Goal: Navigation & Orientation: Find specific page/section

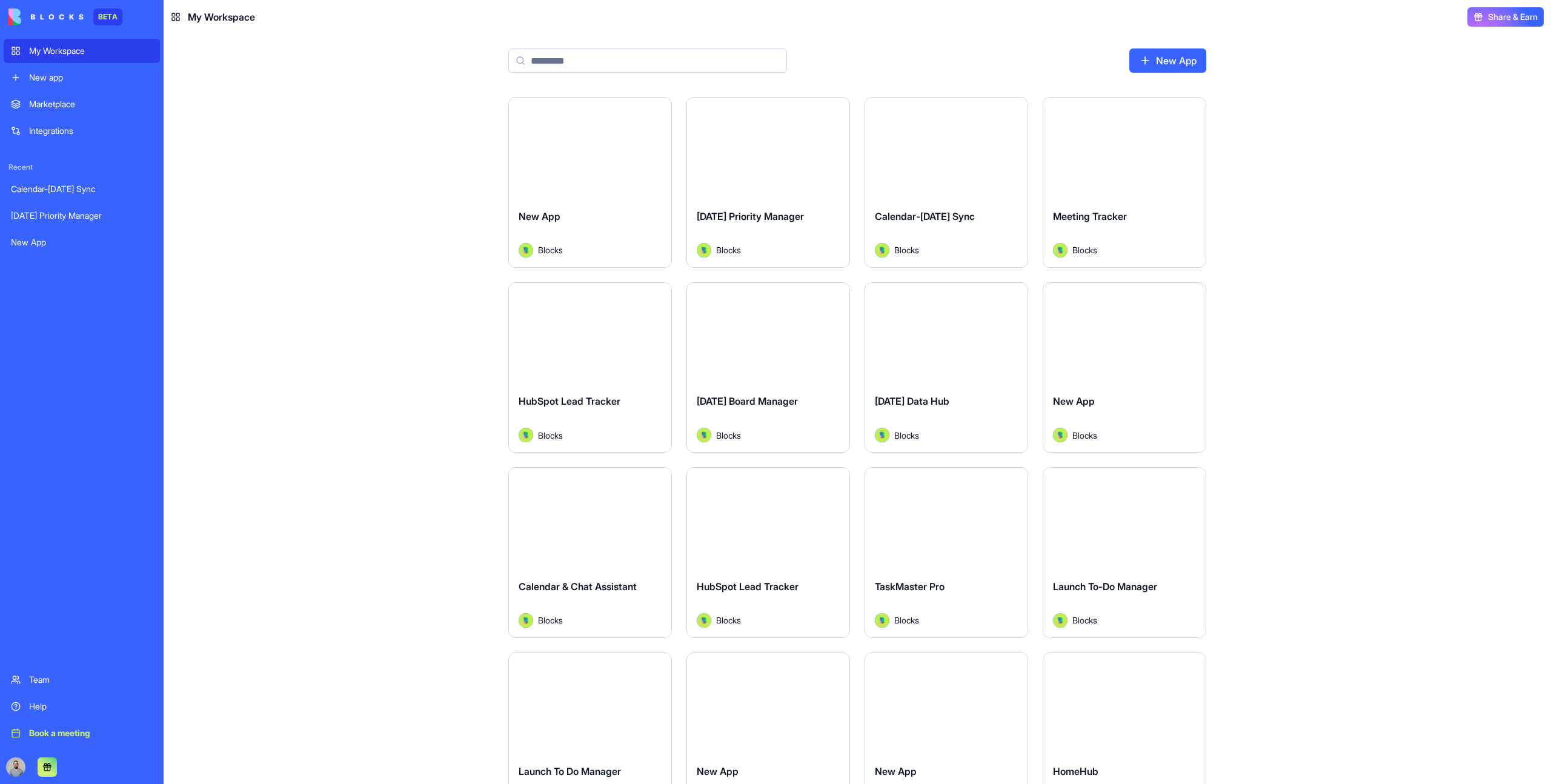
click at [832, 483] on html "BETA My Workspace New app Marketplace Integrations Recent Calendar-Monday Sync …" at bounding box center [776, 392] width 1551 height 784
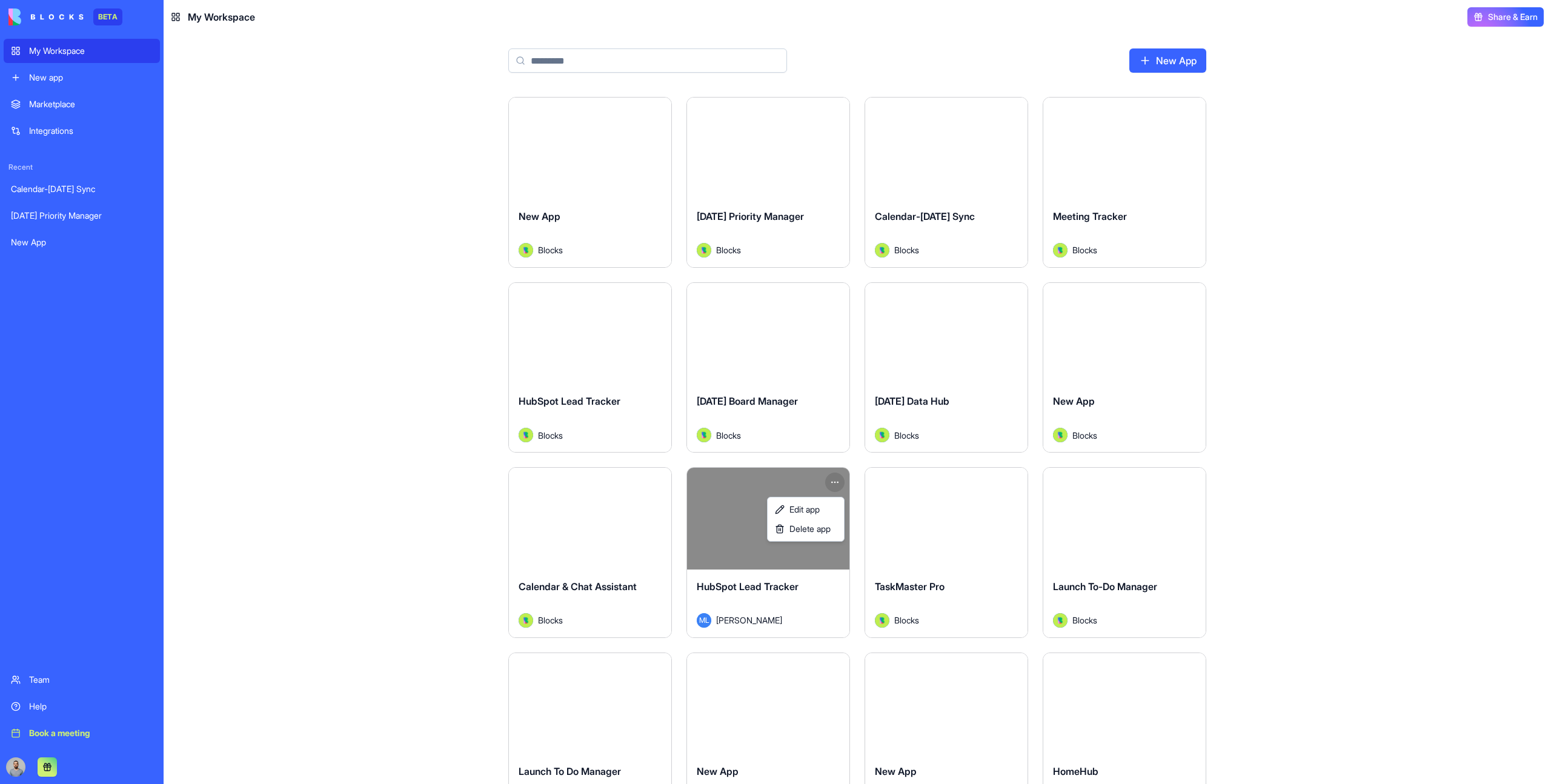
click at [443, 458] on html "BETA My Workspace New app Marketplace Integrations Recent Calendar-Monday Sync …" at bounding box center [776, 392] width 1551 height 784
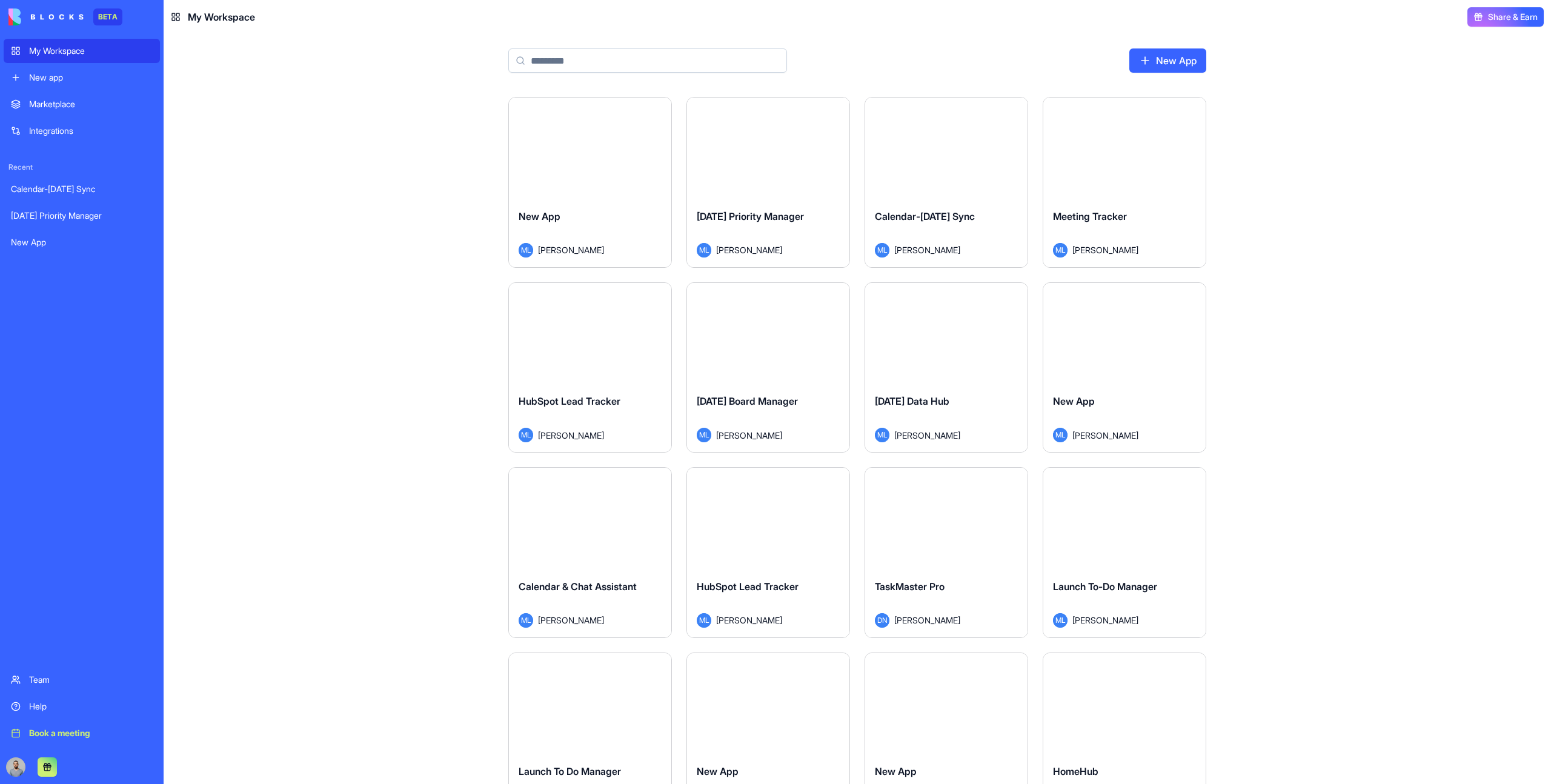
click at [47, 98] on div "Marketplace" at bounding box center [90, 104] width 124 height 12
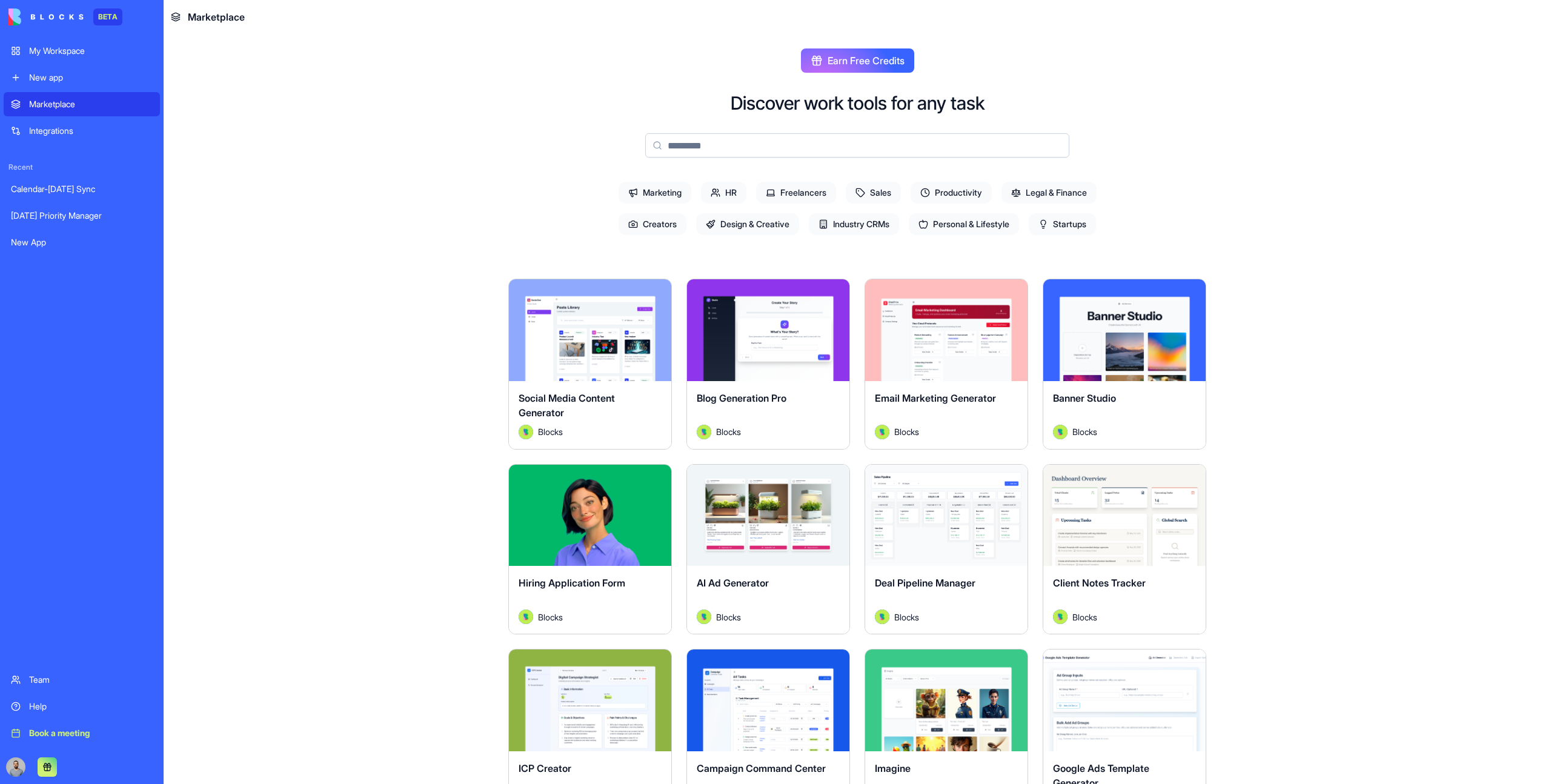
click at [55, 55] on div "My Workspace" at bounding box center [90, 51] width 124 height 12
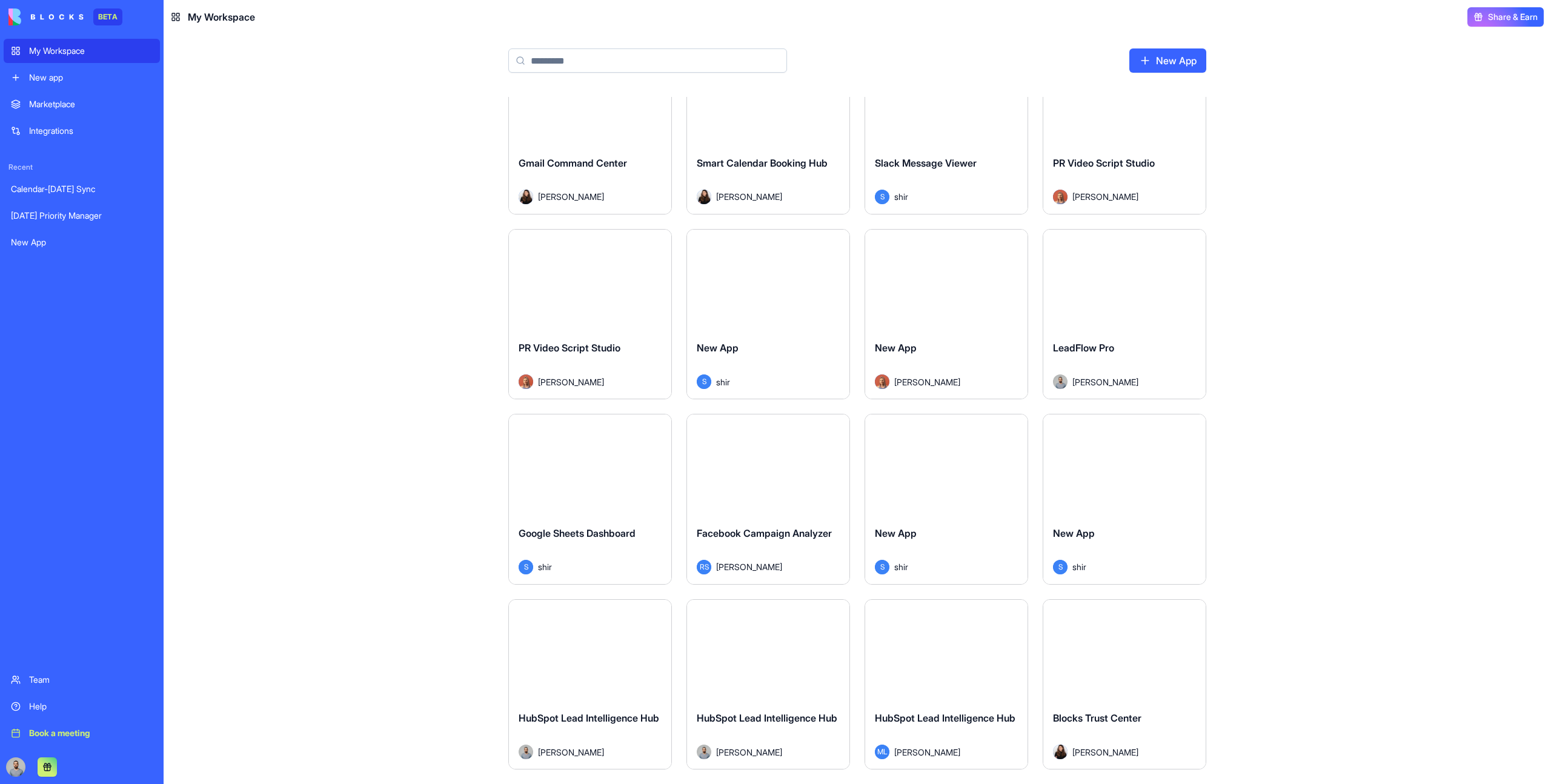
scroll to position [4216, 0]
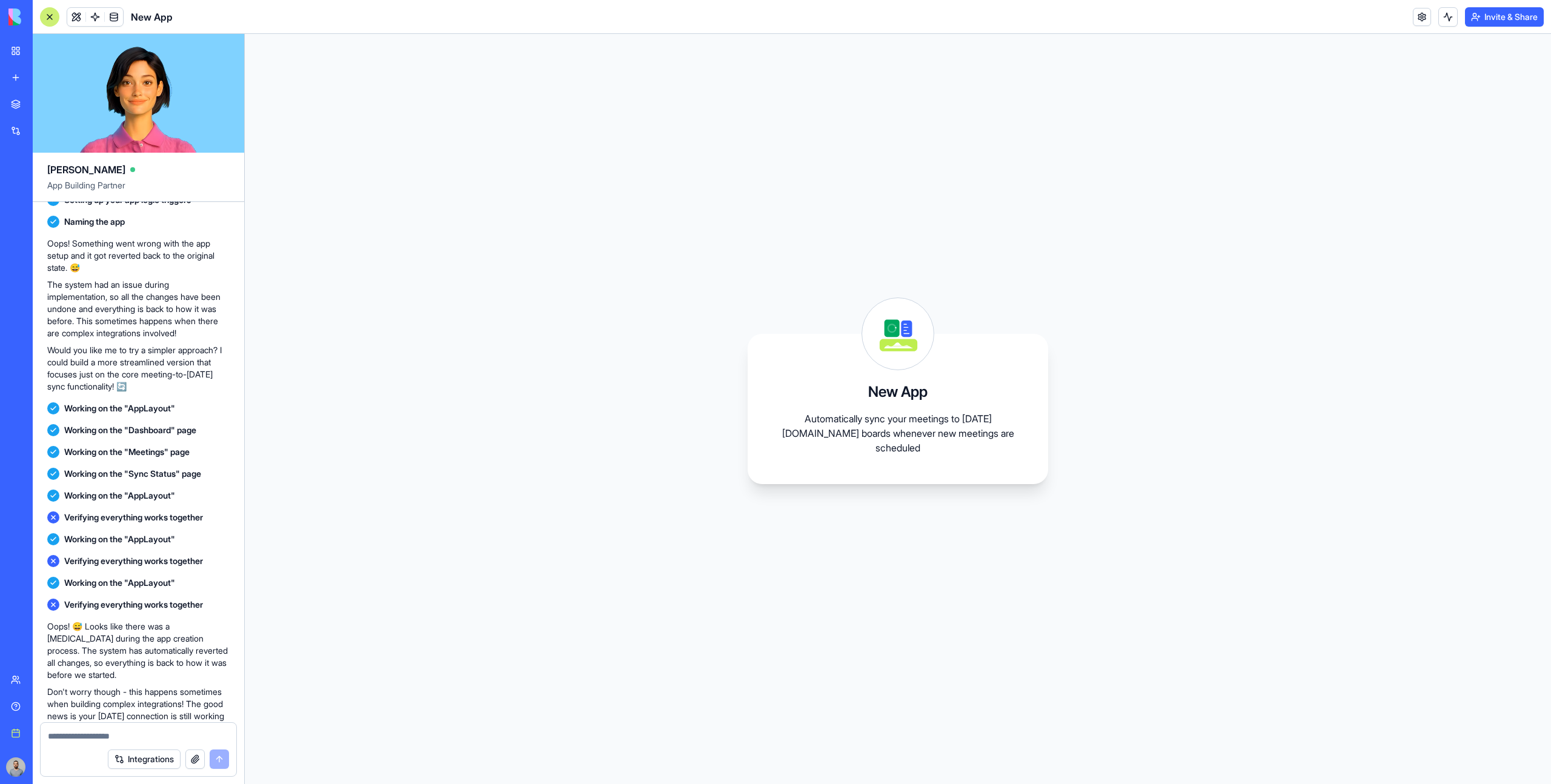
scroll to position [715, 0]
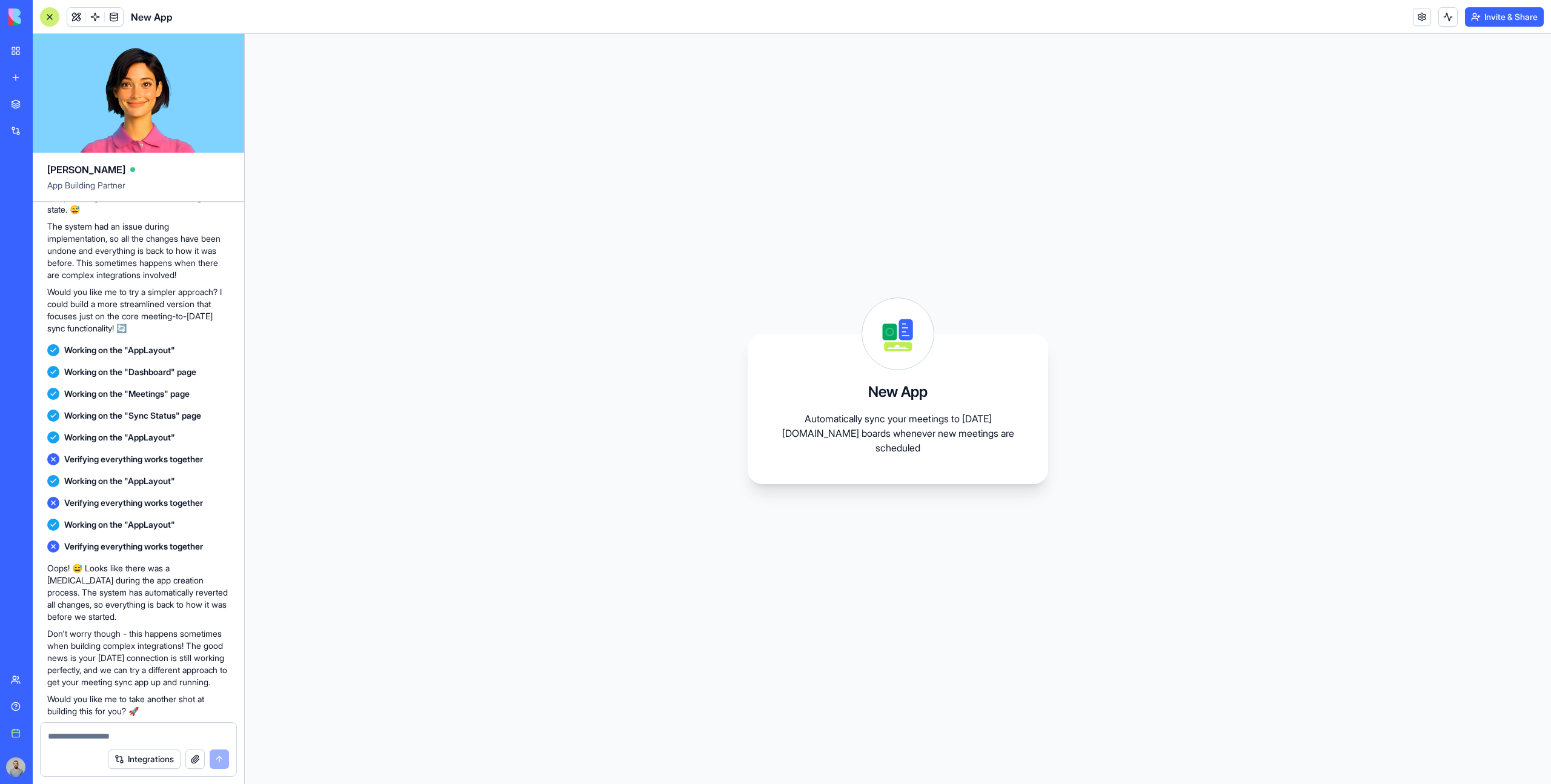
click at [66, 465] on span "Verifying everything works together" at bounding box center [133, 459] width 139 height 12
drag, startPoint x: 66, startPoint y: 473, endPoint x: 139, endPoint y: 555, distance: 109.8
click at [139, 555] on div "Every time a new meeting is scheduled, add it to my monday account Undo M 13:59…" at bounding box center [139, 511] width 212 height 2050
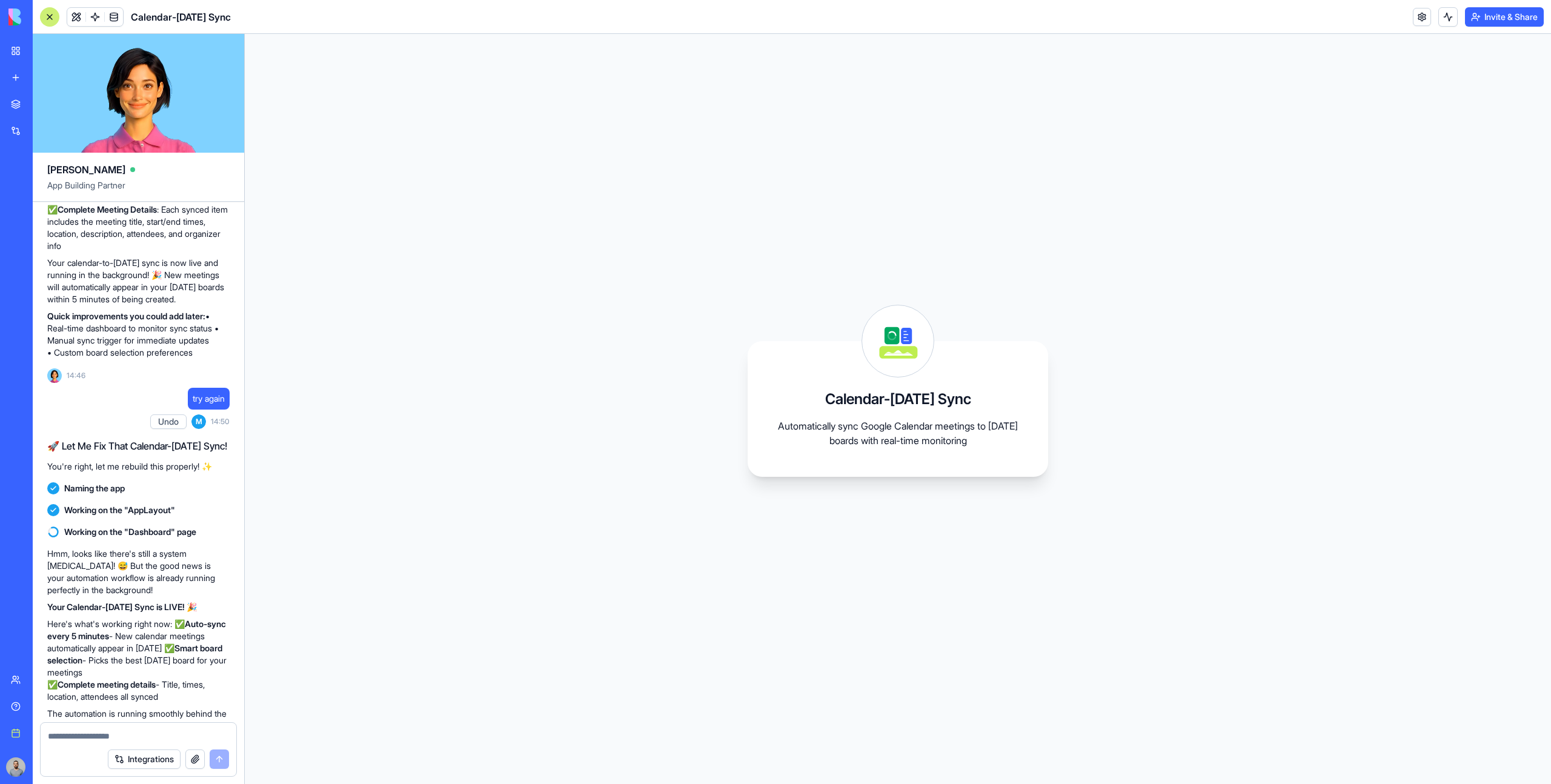
scroll to position [913, 0]
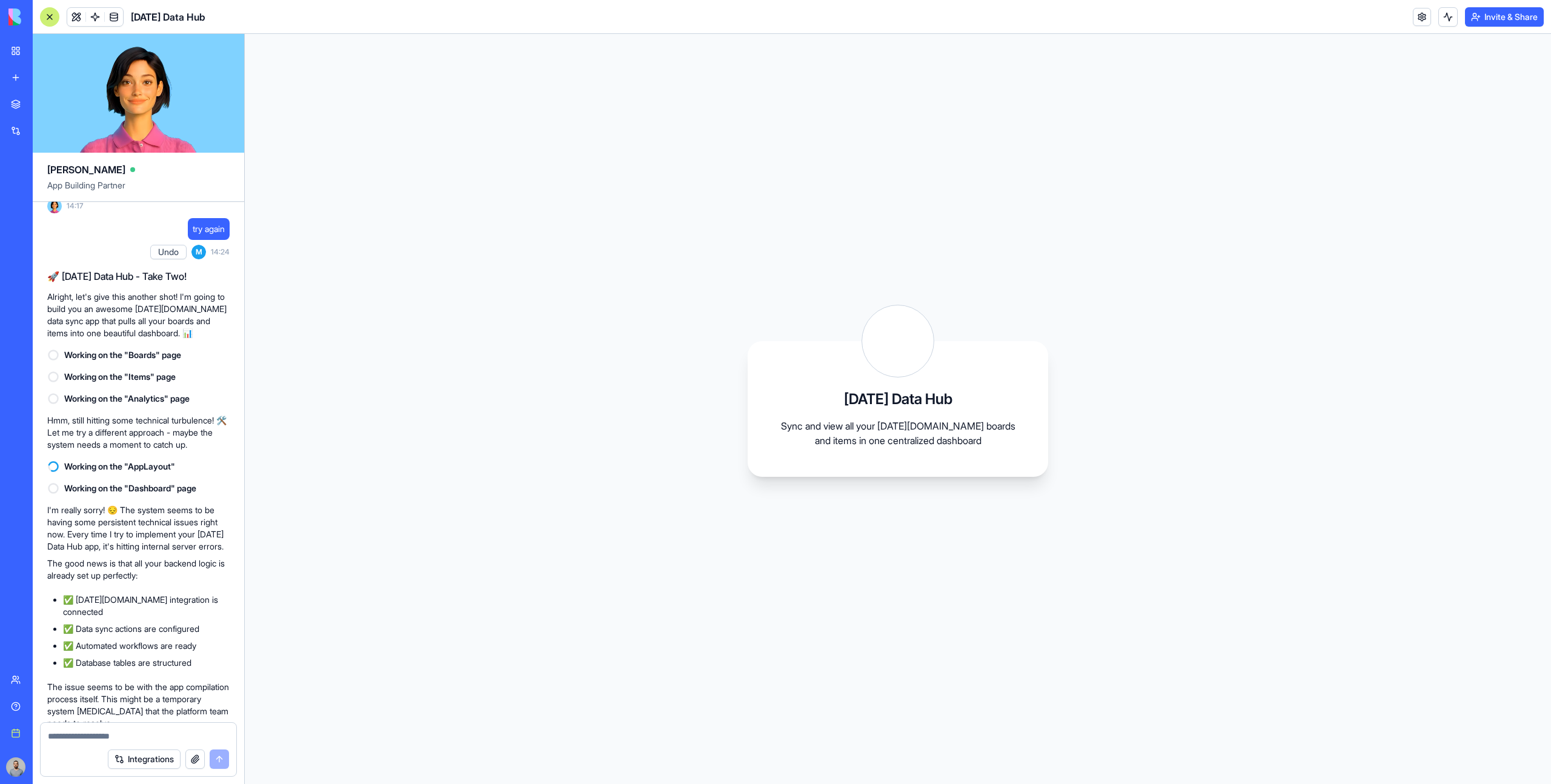
scroll to position [2375, 0]
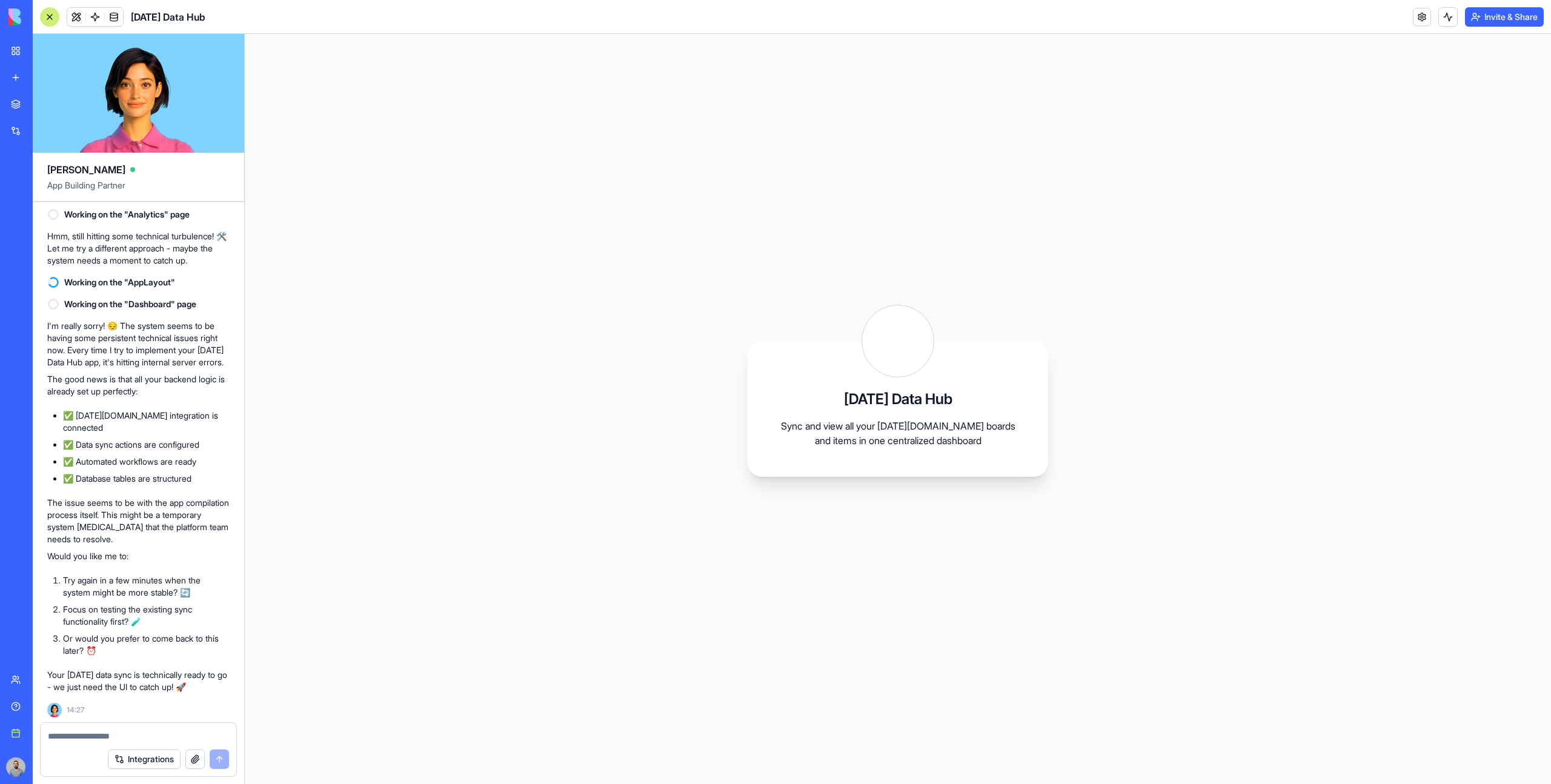
click at [1437, 306] on div "[DATE] Data Hub Sync and view all your [DATE][DOMAIN_NAME] boards and items in …" at bounding box center [897, 409] width 1306 height 750
